Goal: Obtain resource: Obtain resource

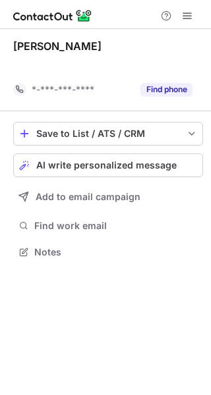
scroll to position [221, 211]
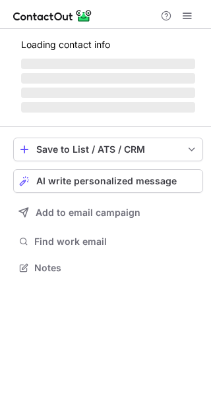
scroll to position [264, 211]
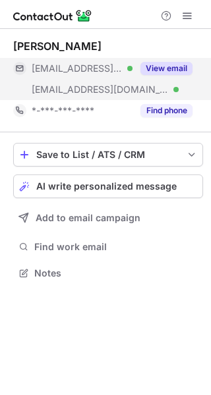
click at [164, 66] on button "View email" at bounding box center [166, 68] width 52 height 13
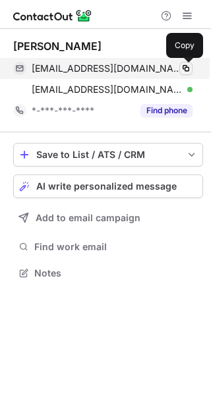
click at [188, 63] on button at bounding box center [185, 68] width 13 height 13
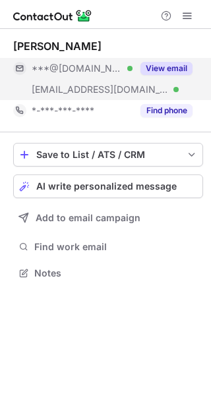
scroll to position [264, 211]
click at [164, 71] on button "View email" at bounding box center [166, 68] width 52 height 13
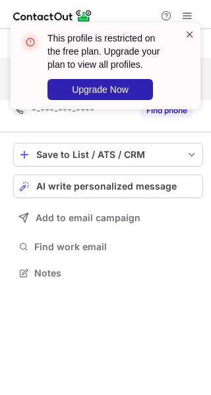
click at [188, 36] on span at bounding box center [190, 34] width 11 height 13
